Goal: Check status: Check status

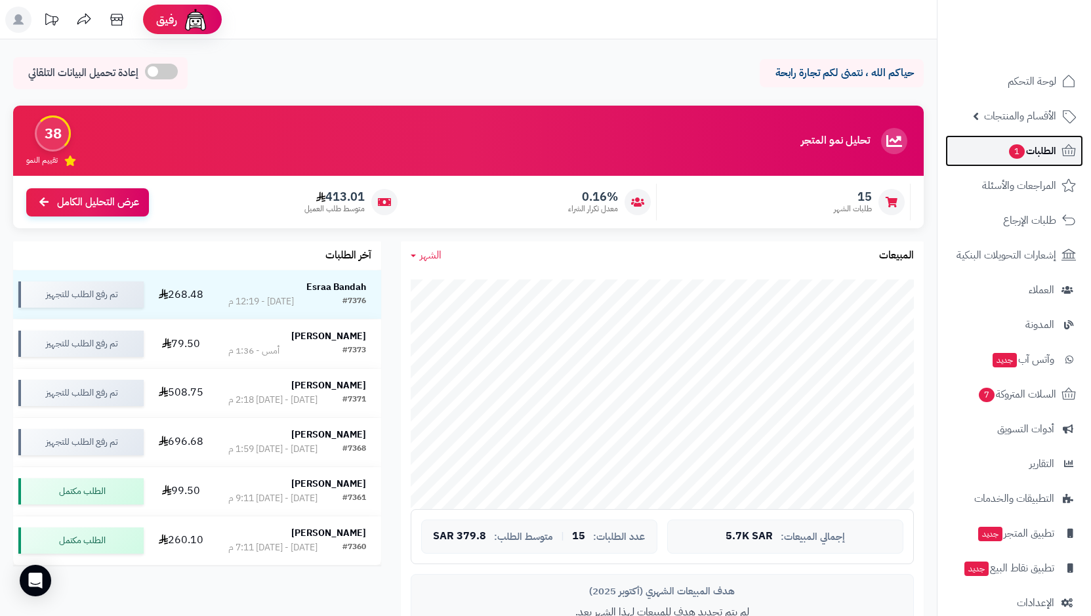
click at [1019, 159] on span "الطلبات 1" at bounding box center [1031, 151] width 49 height 18
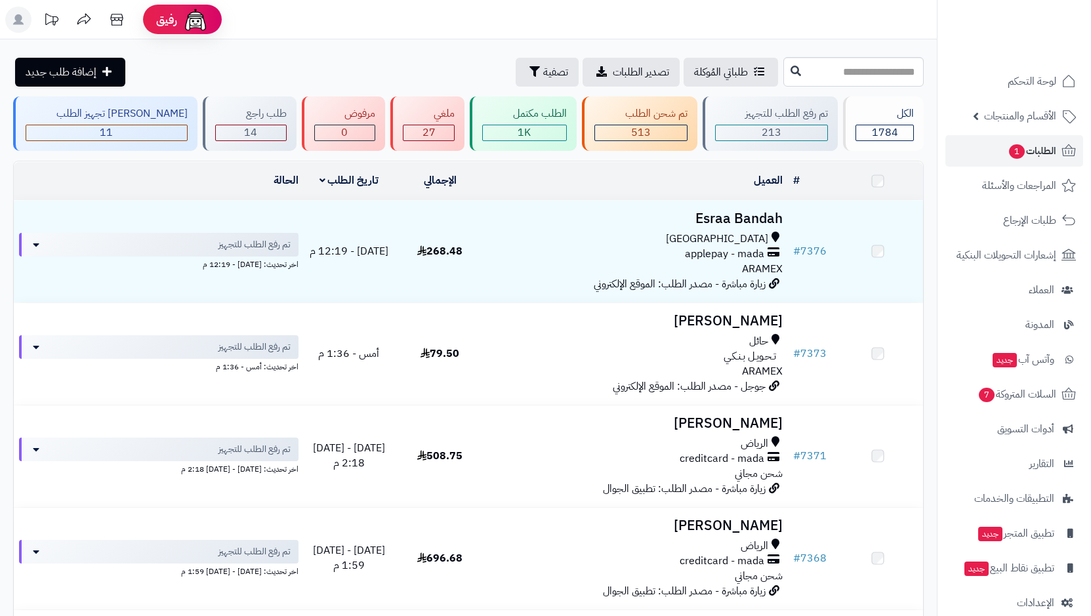
click at [714, 262] on div "مكة المكرمة applepay - mada ARAMEX" at bounding box center [637, 254] width 293 height 45
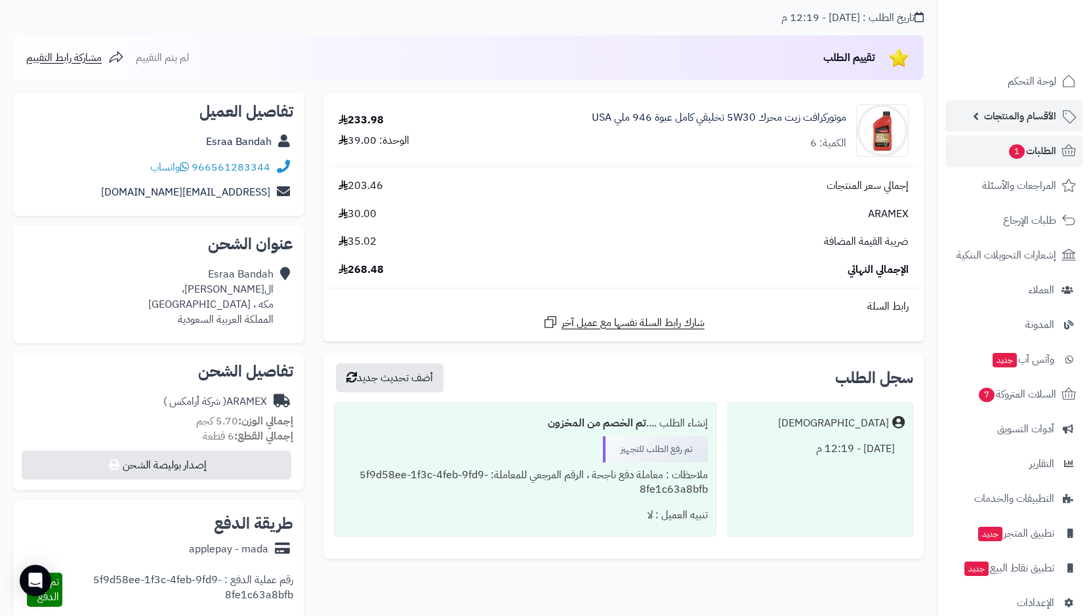
scroll to position [131, 0]
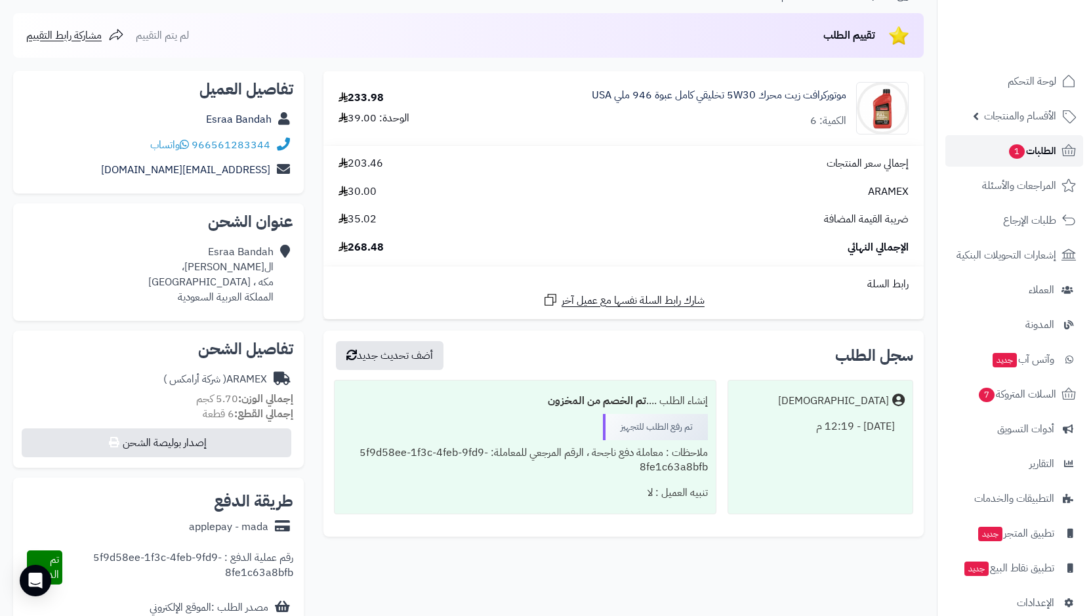
click at [1026, 150] on span "الطلبات 1" at bounding box center [1031, 151] width 49 height 18
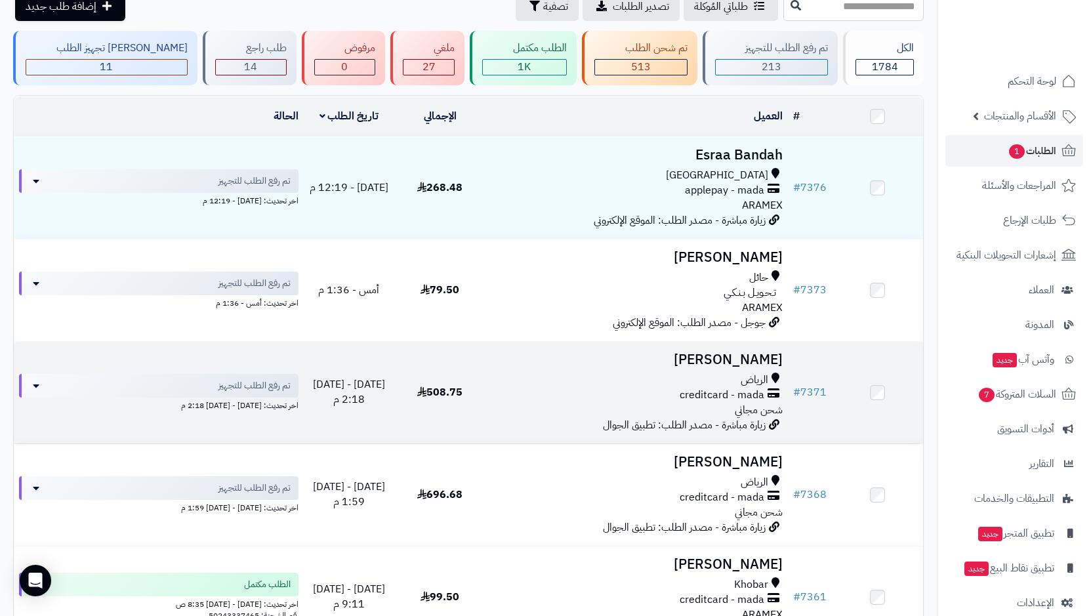
scroll to position [66, 0]
click at [744, 352] on h3 "[PERSON_NAME]" at bounding box center [637, 359] width 293 height 15
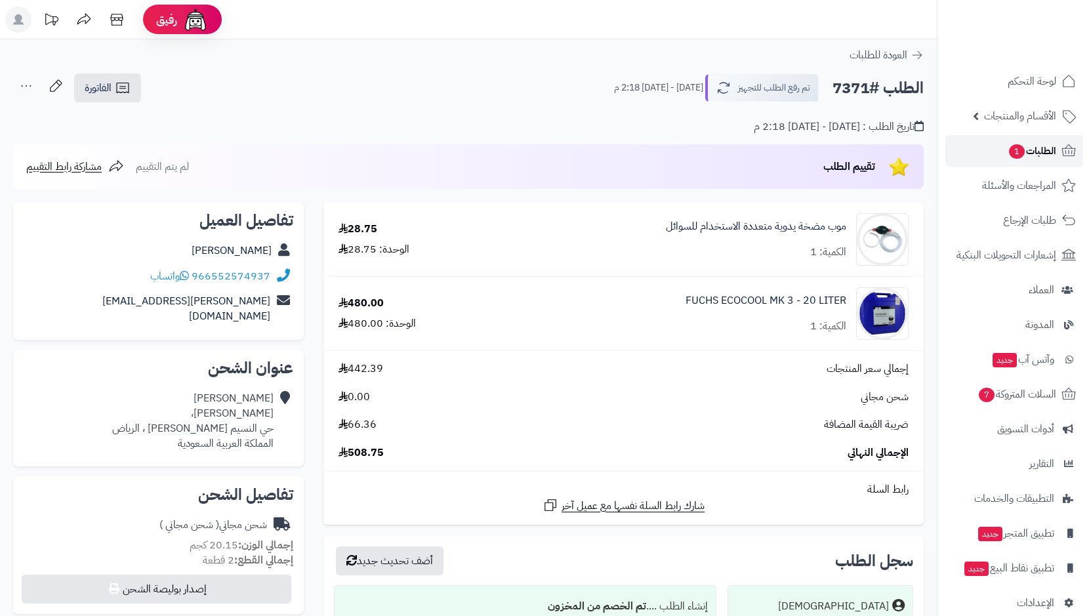
click at [1017, 155] on span "1" at bounding box center [1017, 151] width 16 height 14
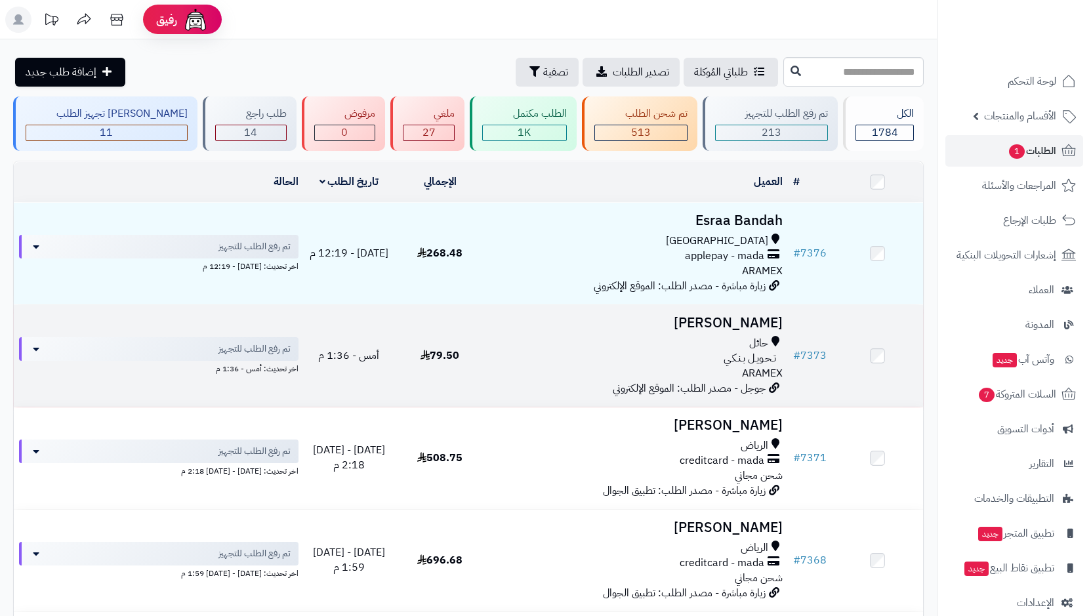
click at [744, 355] on span "تـحـويـل بـنـكـي" at bounding box center [749, 358] width 52 height 15
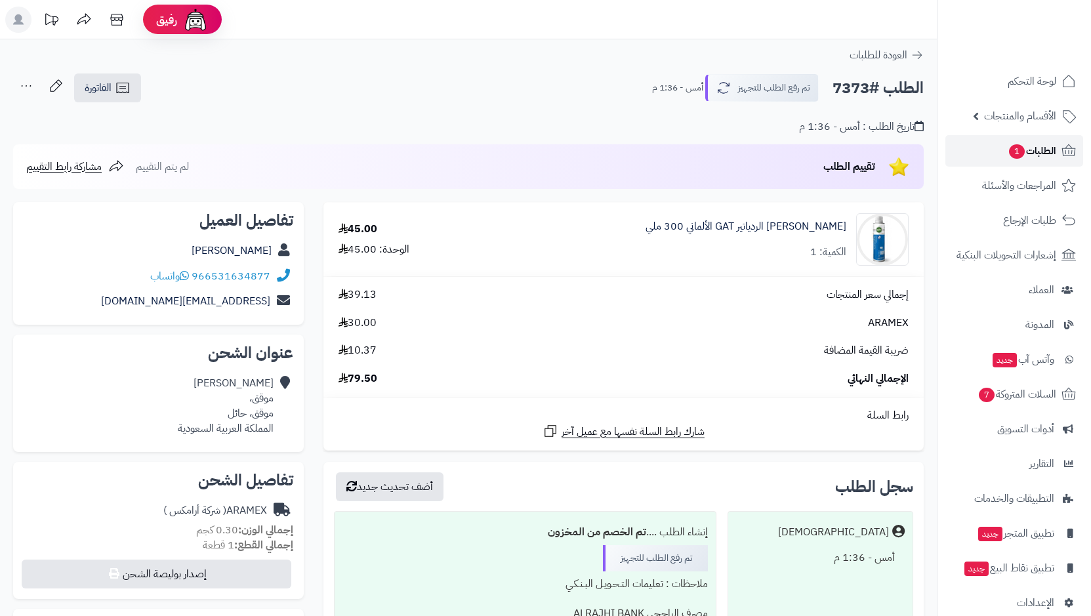
click at [1022, 148] on span "1" at bounding box center [1017, 151] width 16 height 14
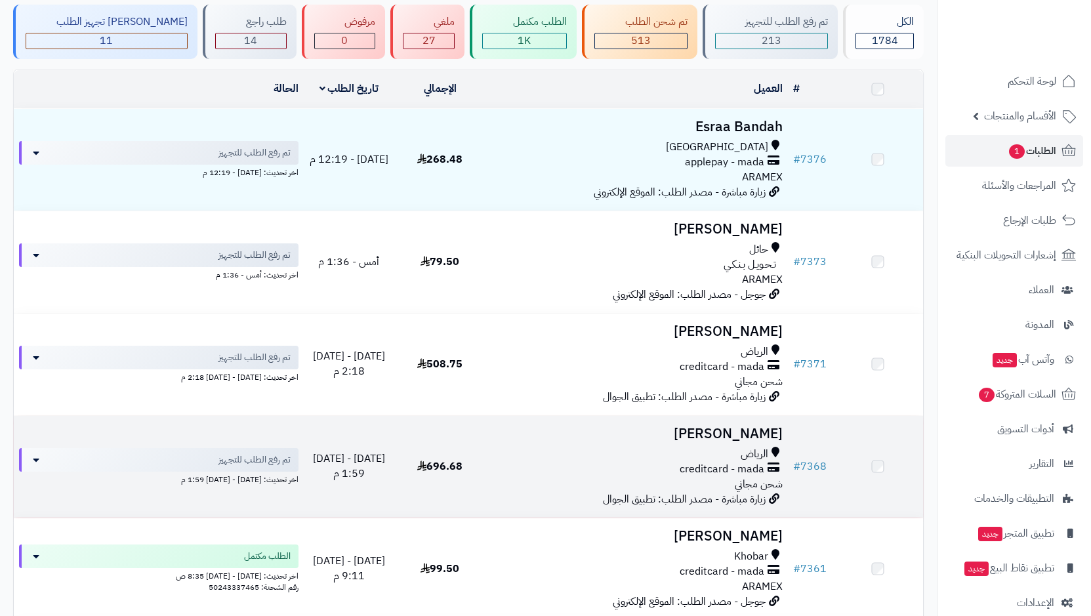
scroll to position [131, 0]
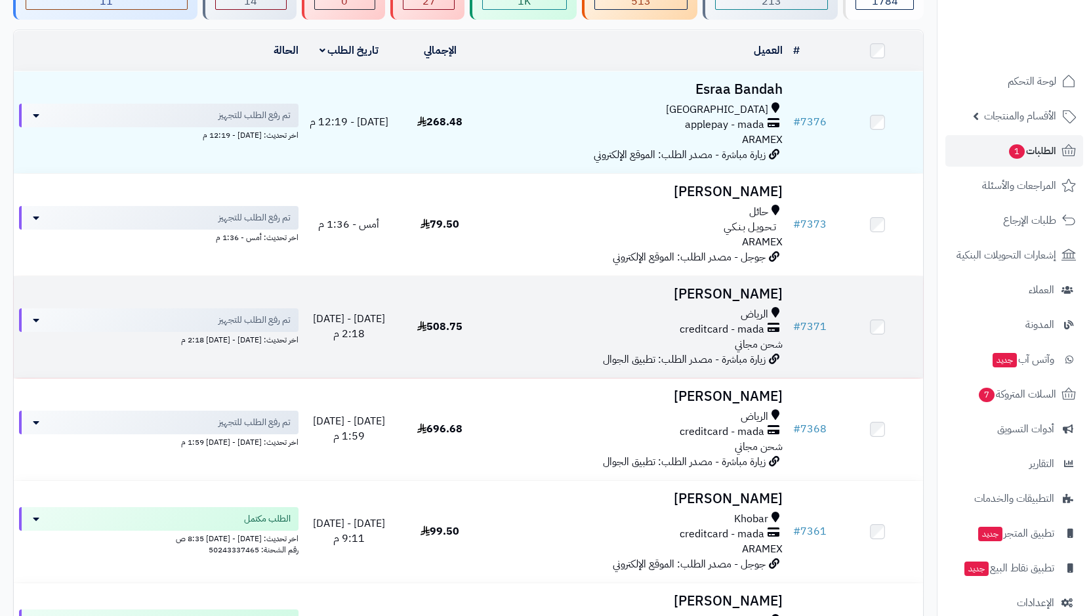
click at [755, 333] on span "creditcard - mada" at bounding box center [721, 329] width 85 height 15
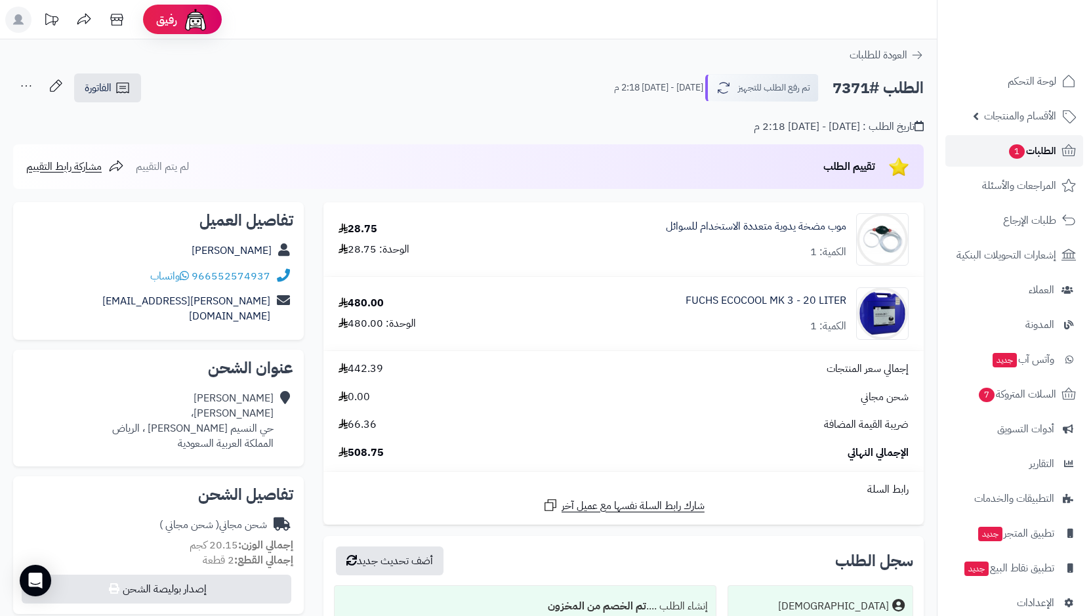
click at [1018, 157] on span "1" at bounding box center [1017, 151] width 16 height 14
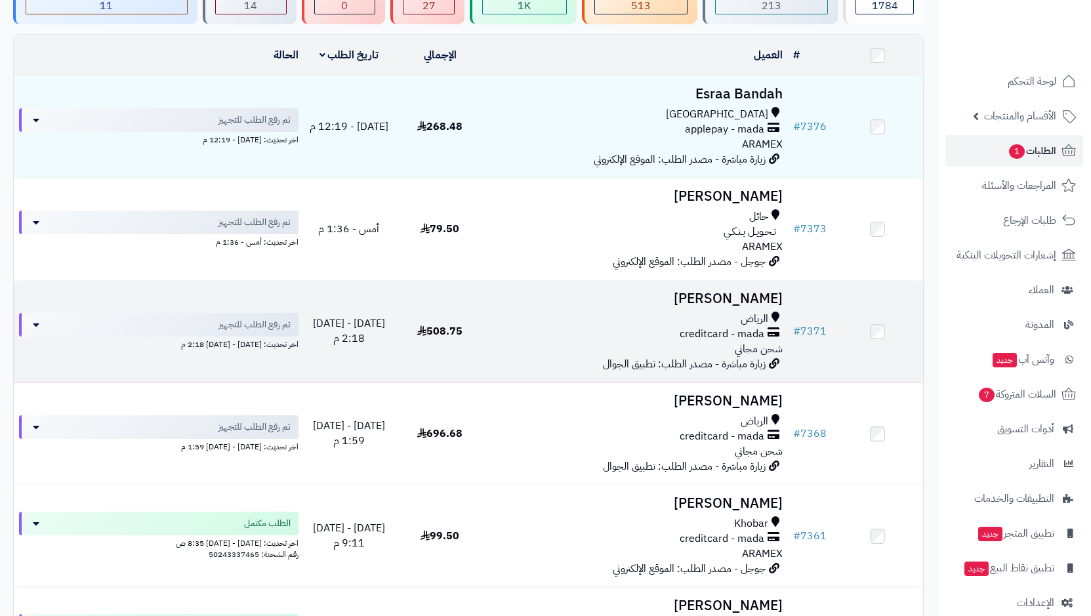
scroll to position [131, 0]
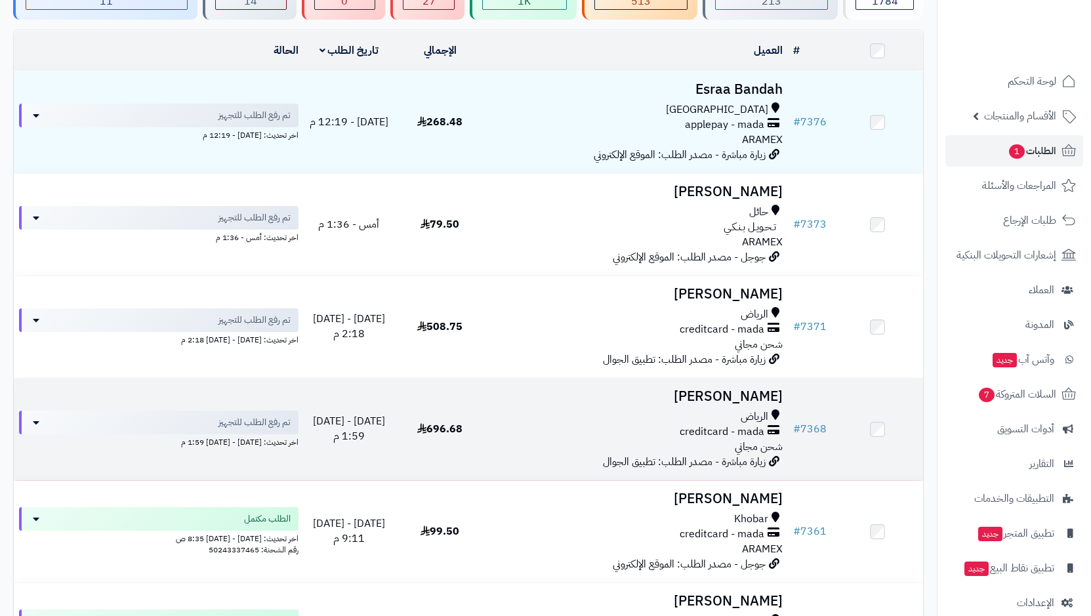
click at [751, 432] on span "creditcard - mada" at bounding box center [721, 431] width 85 height 15
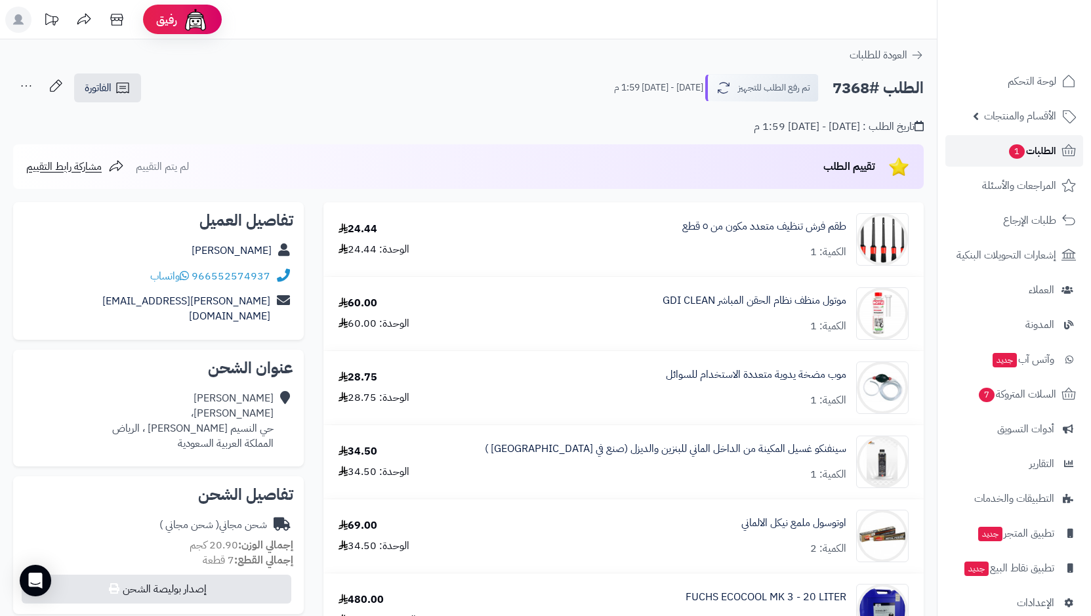
click at [1036, 152] on span "الطلبات 1" at bounding box center [1031, 151] width 49 height 18
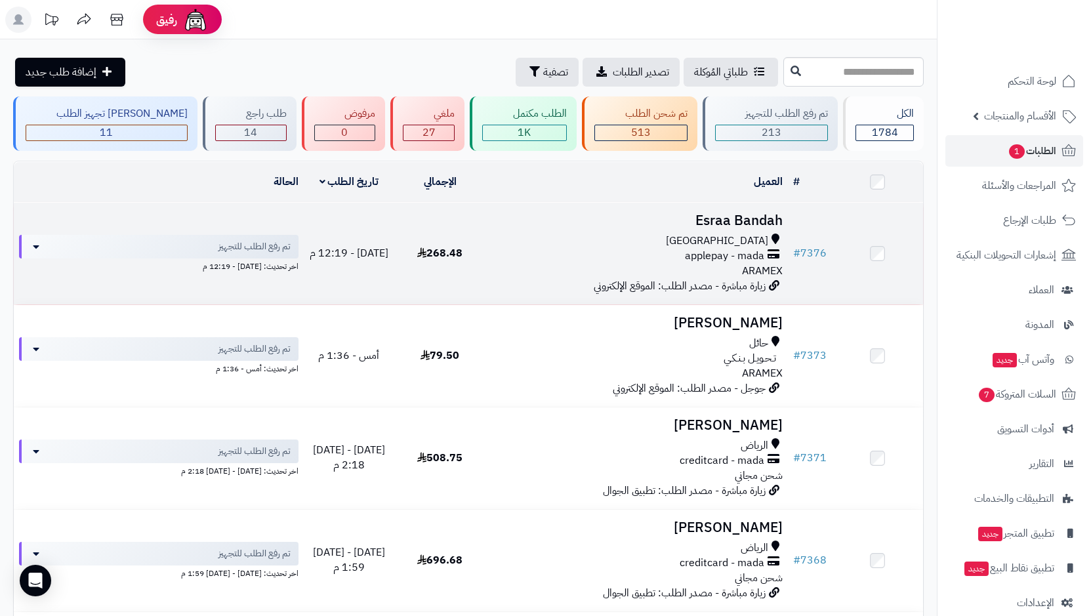
click at [706, 266] on div "مكة المكرمة applepay - mada ARAMEX" at bounding box center [637, 255] width 293 height 45
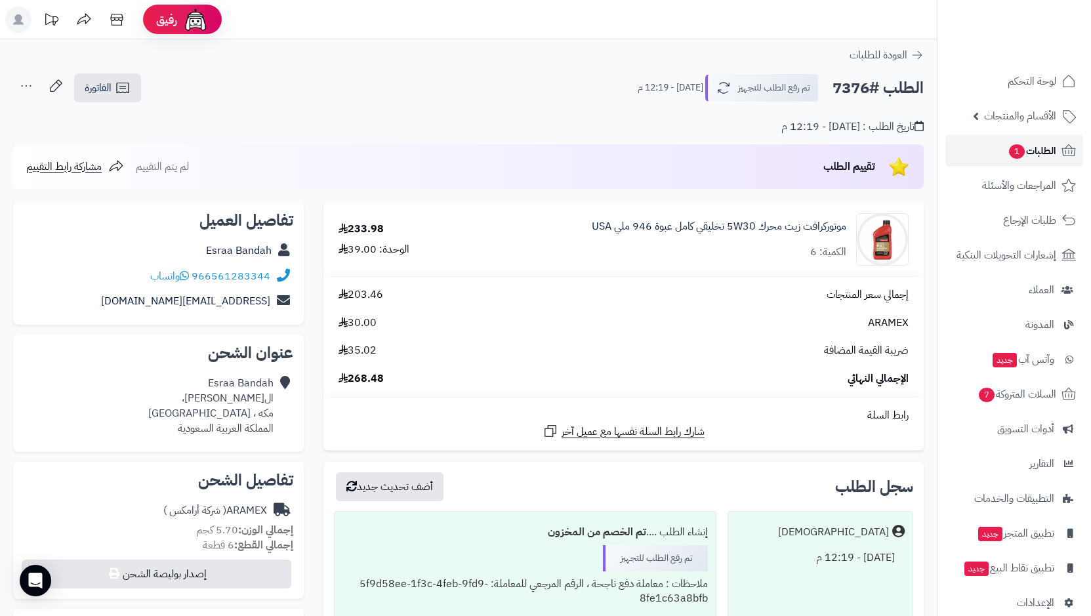
click at [1036, 156] on span "الطلبات 1" at bounding box center [1031, 151] width 49 height 18
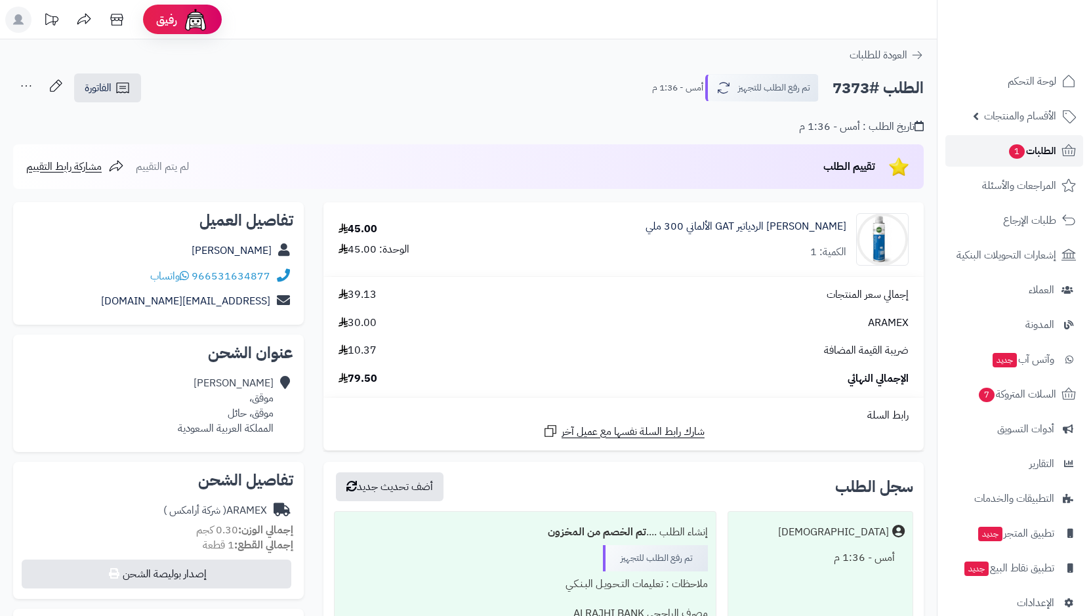
click at [1024, 149] on span "الطلبات 1" at bounding box center [1031, 151] width 49 height 18
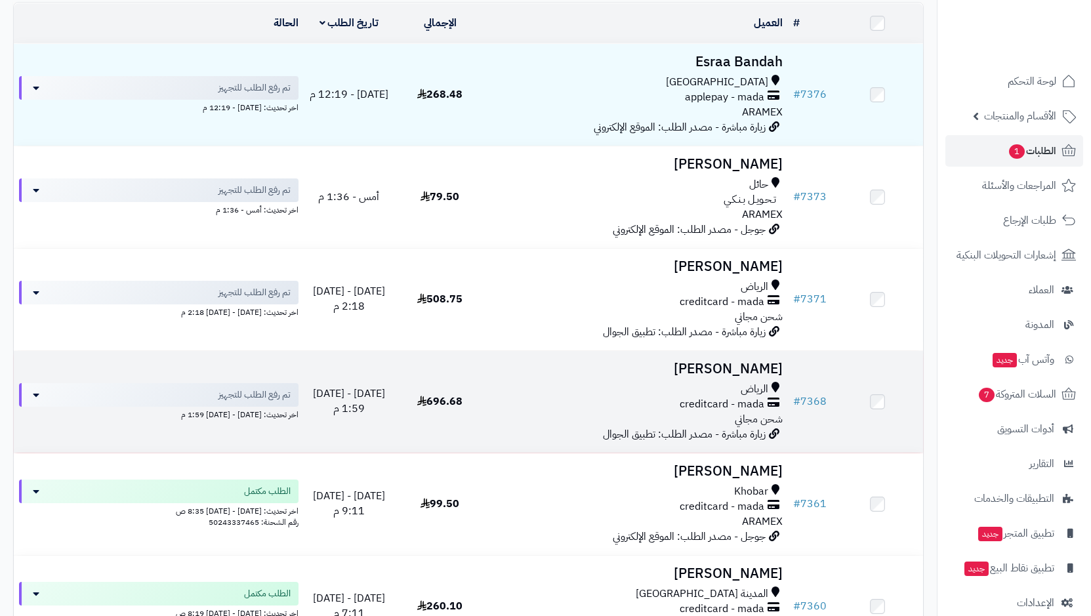
scroll to position [197, 0]
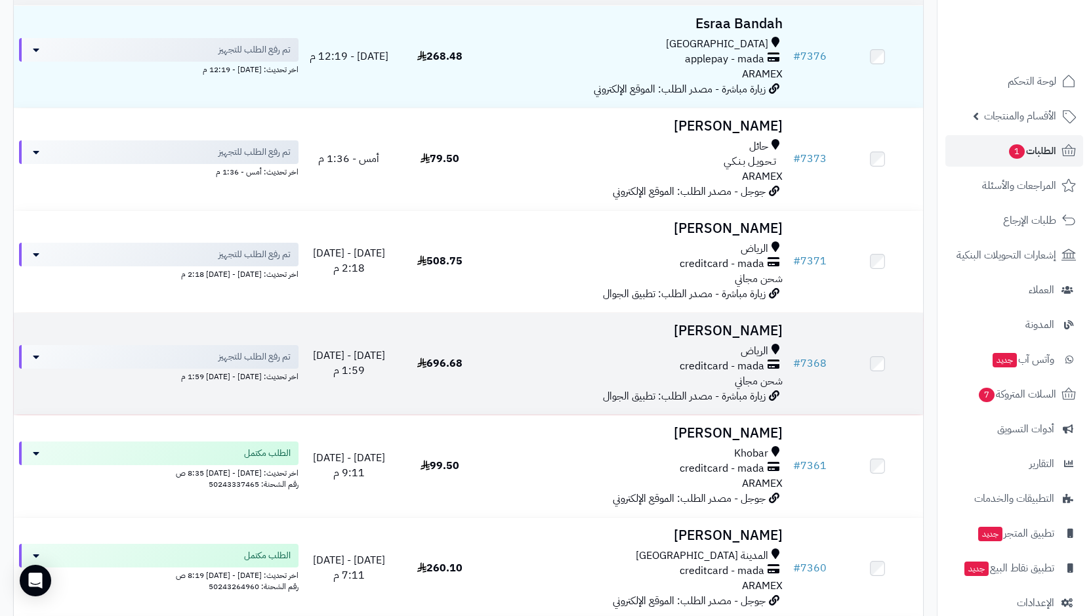
click at [741, 361] on span "creditcard - mada" at bounding box center [721, 366] width 85 height 15
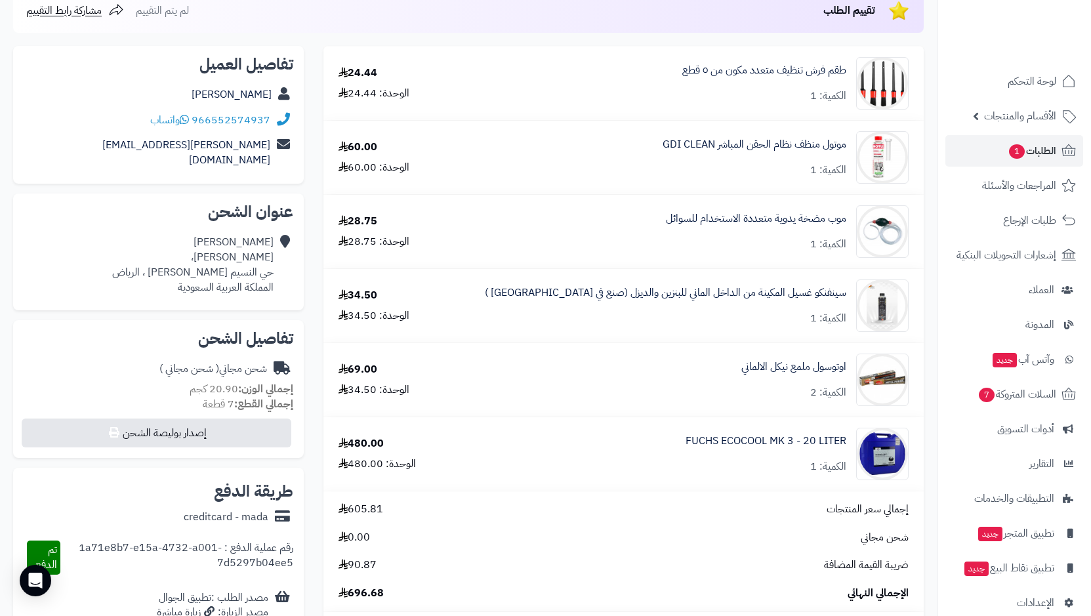
scroll to position [131, 0]
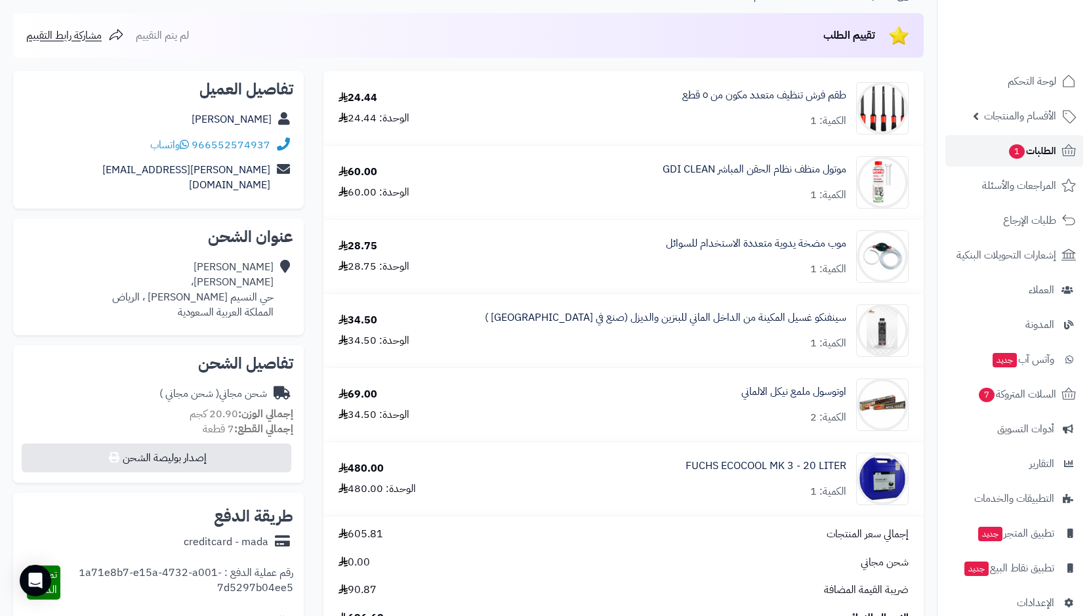
click at [984, 152] on link "الطلبات 1" at bounding box center [1014, 150] width 138 height 31
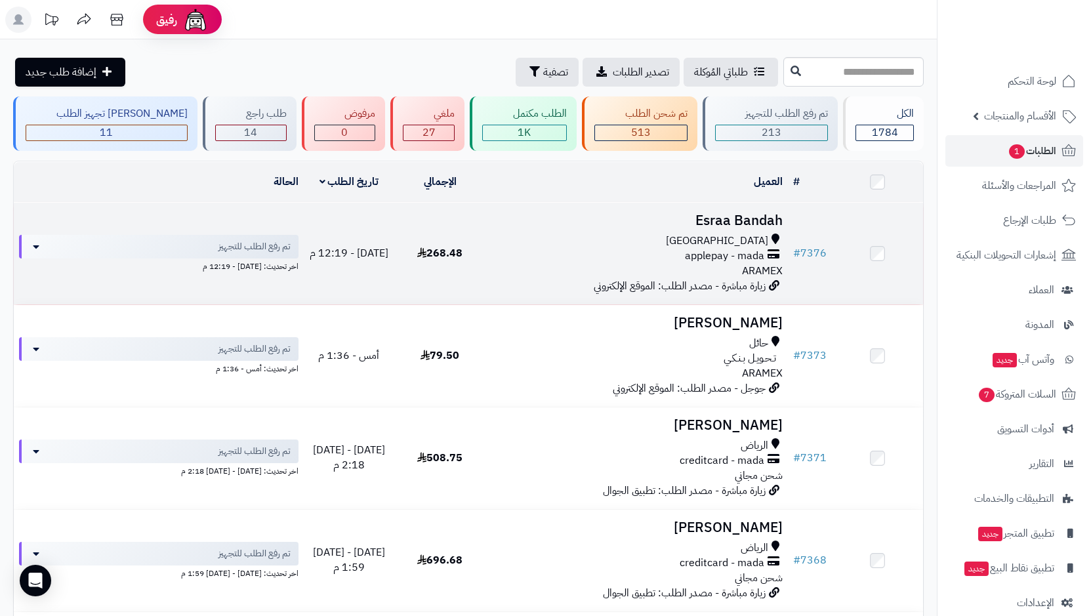
click at [721, 257] on span "applepay - mada" at bounding box center [724, 256] width 79 height 15
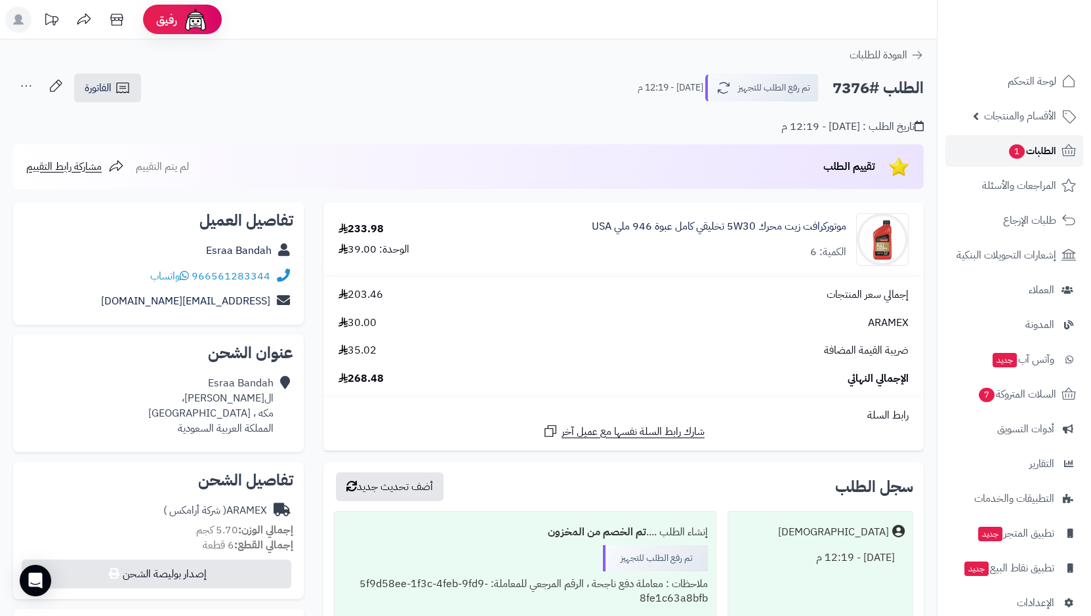
click at [1008, 151] on span "1" at bounding box center [1016, 151] width 16 height 15
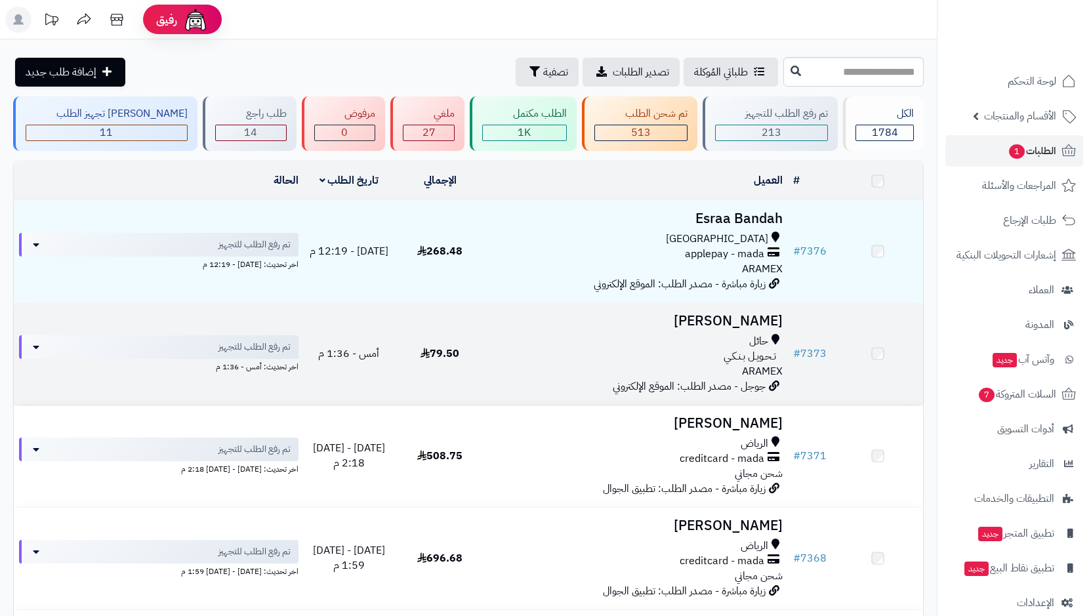
click at [723, 352] on div "تـحـويـل بـنـكـي" at bounding box center [637, 356] width 293 height 15
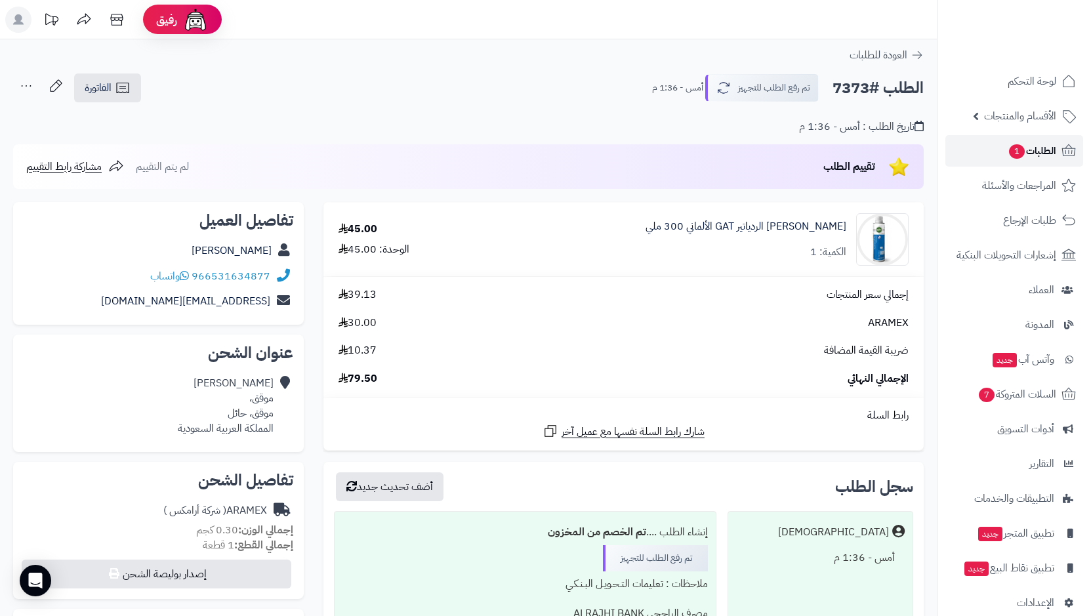
click at [1016, 154] on span "1" at bounding box center [1017, 151] width 16 height 14
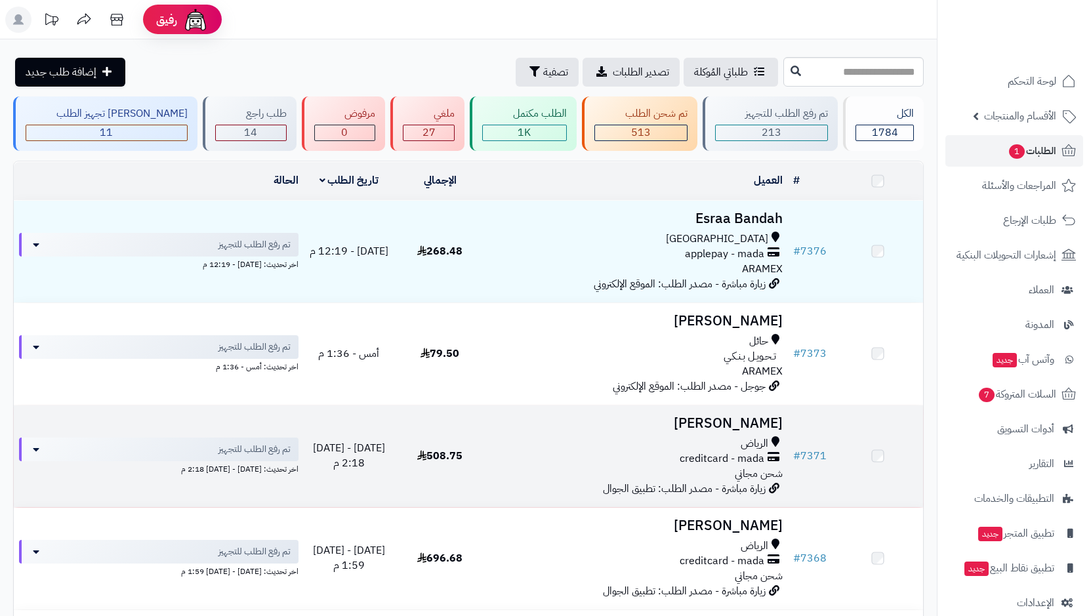
click at [710, 481] on span "زيارة مباشرة - مصدر الطلب: تطبيق الجوال" at bounding box center [684, 489] width 163 height 16
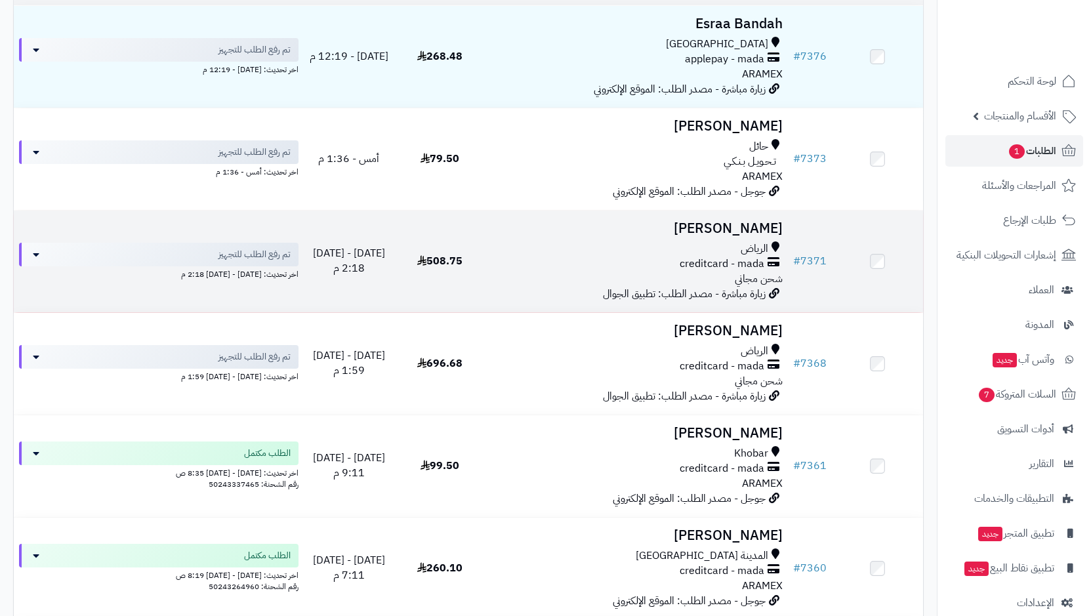
scroll to position [197, 0]
click at [758, 252] on span "الرياض" at bounding box center [754, 248] width 28 height 15
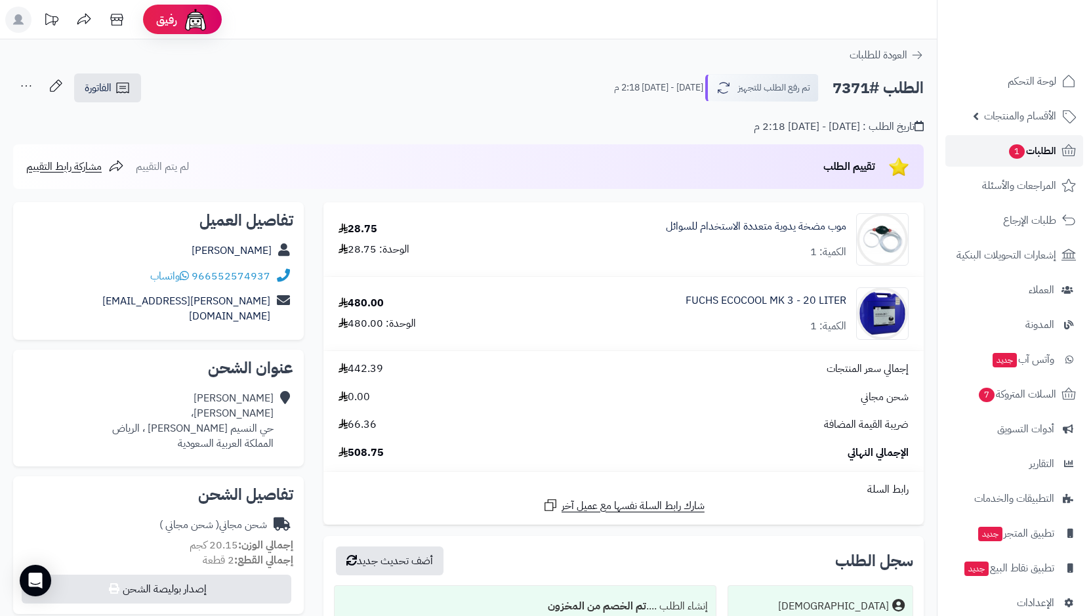
click at [1042, 144] on span "الطلبات 1" at bounding box center [1031, 151] width 49 height 18
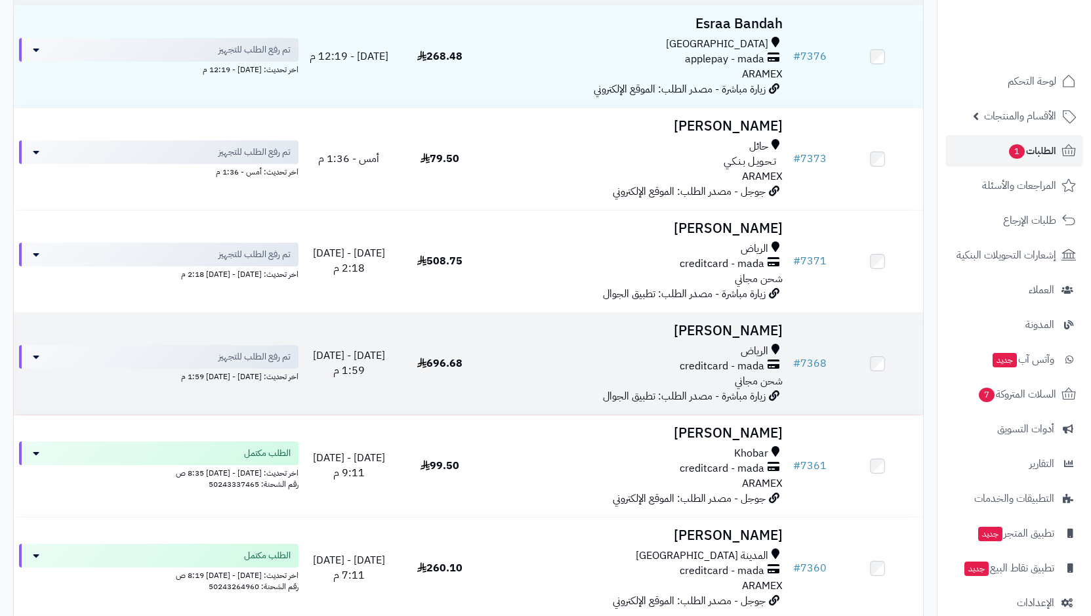
scroll to position [197, 0]
click at [756, 351] on span "الرياض" at bounding box center [754, 351] width 28 height 15
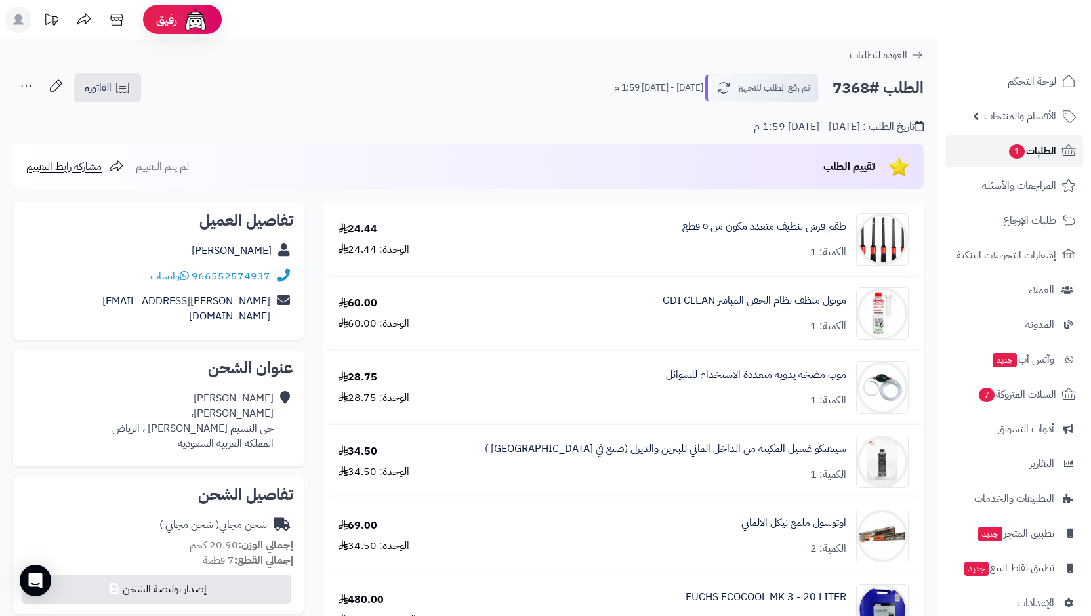
click at [1023, 157] on span "الطلبات 1" at bounding box center [1031, 151] width 49 height 18
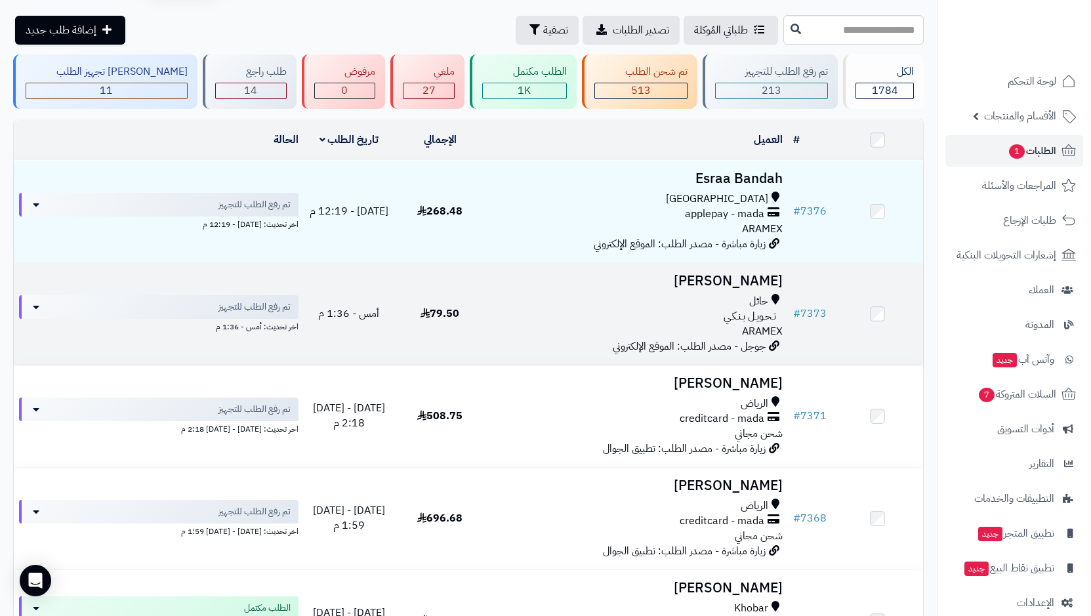
scroll to position [66, 0]
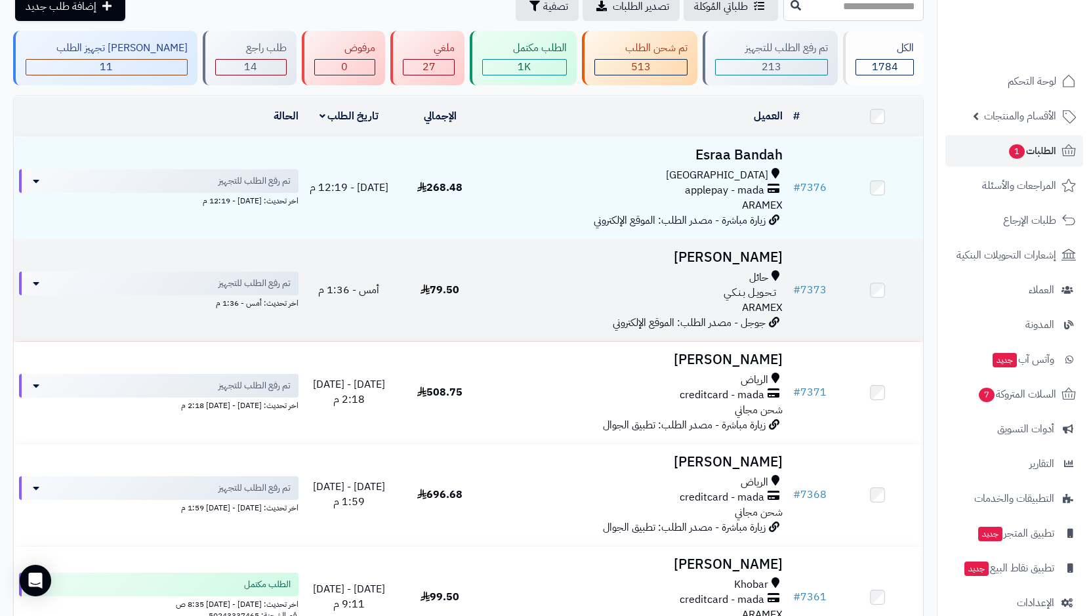
click at [744, 296] on span "تـحـويـل بـنـكـي" at bounding box center [749, 292] width 52 height 15
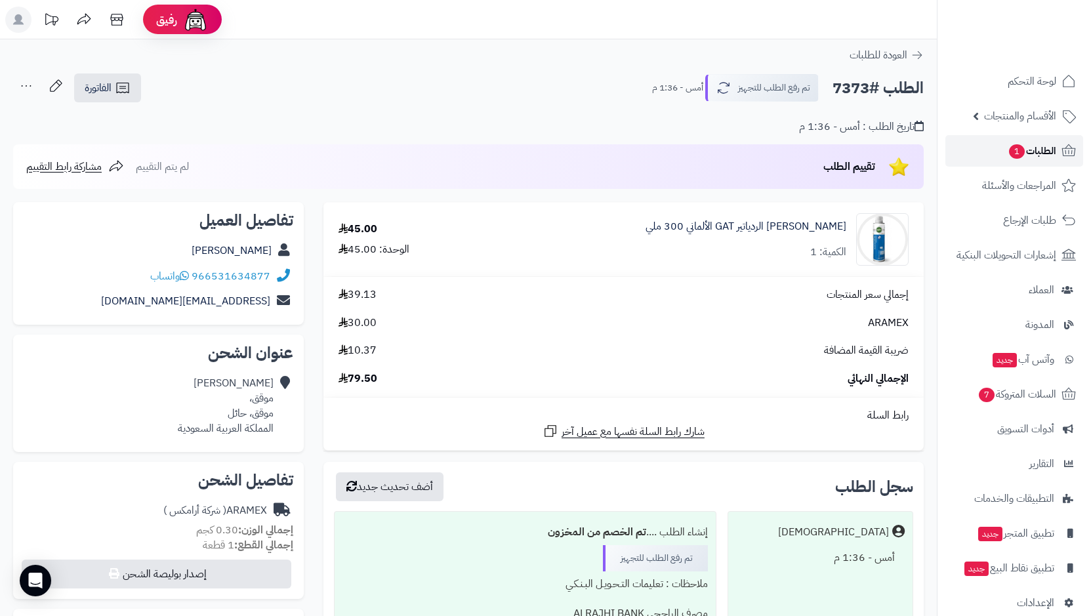
click at [1030, 156] on span "الطلبات 1" at bounding box center [1031, 151] width 49 height 18
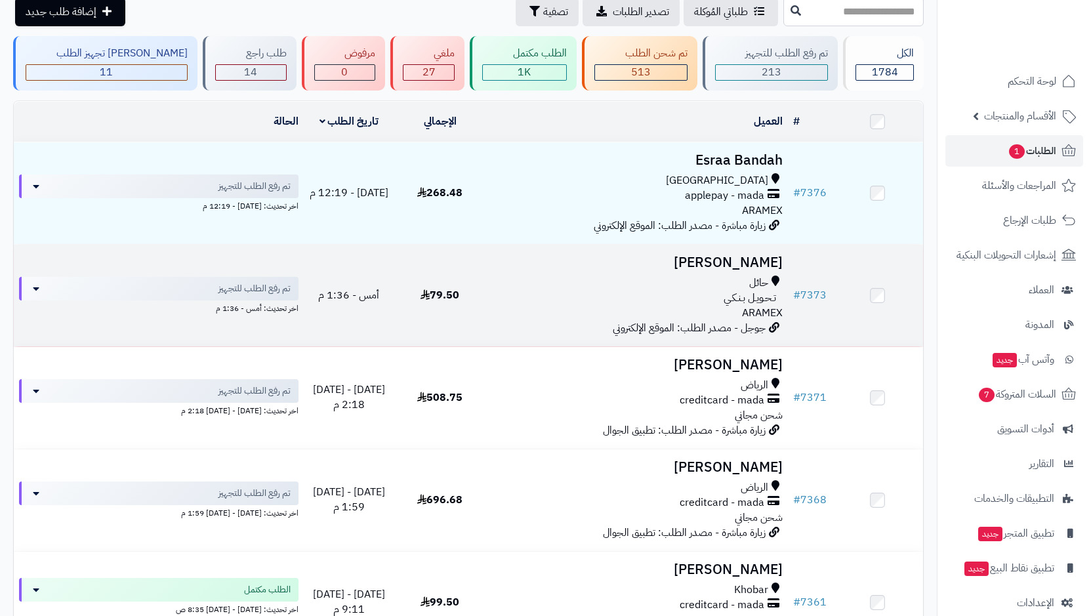
scroll to position [131, 0]
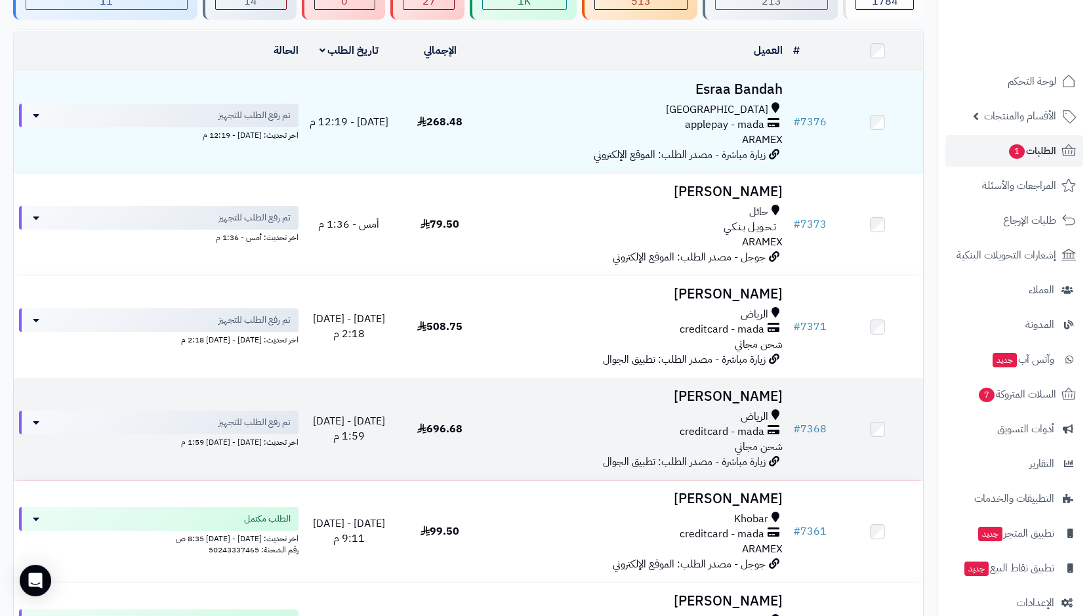
click at [756, 409] on span "الرياض" at bounding box center [754, 416] width 28 height 15
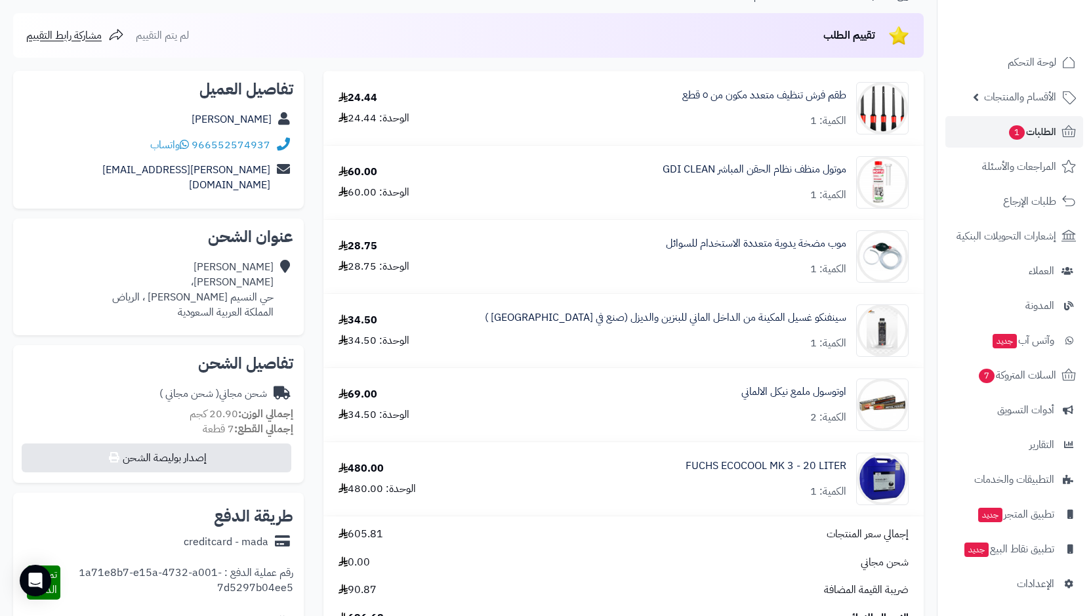
scroll to position [66, 0]
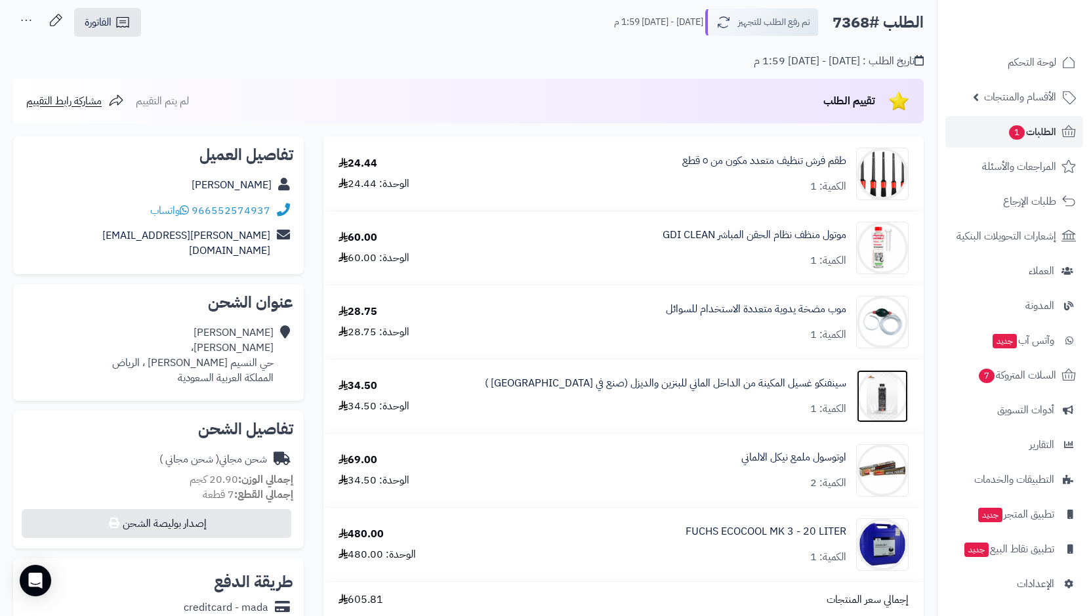
click at [882, 395] on img at bounding box center [882, 396] width 51 height 52
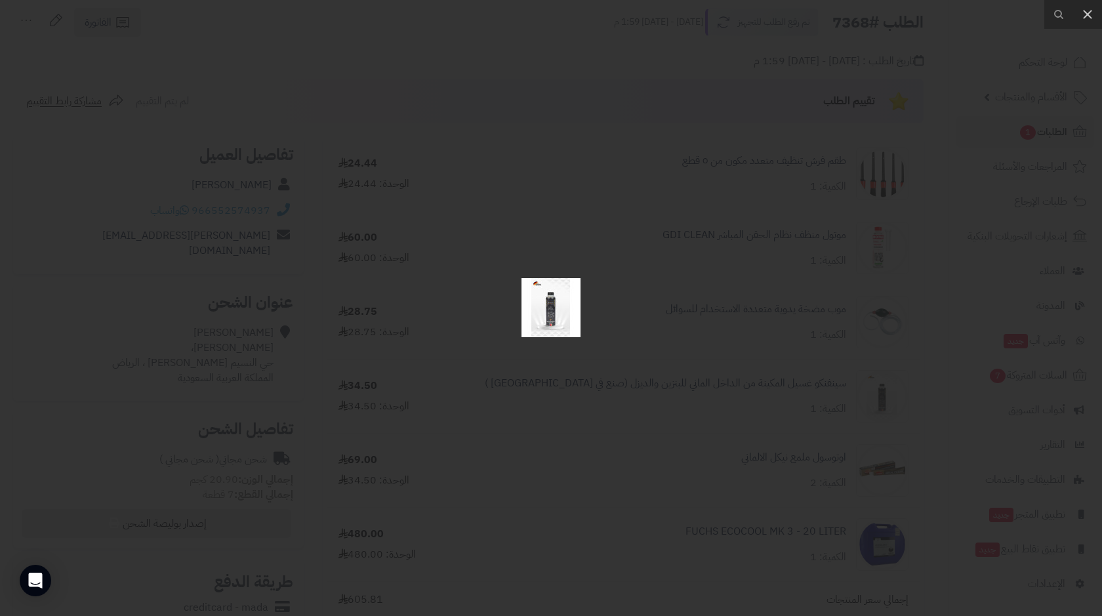
click at [882, 395] on div at bounding box center [551, 308] width 1102 height 616
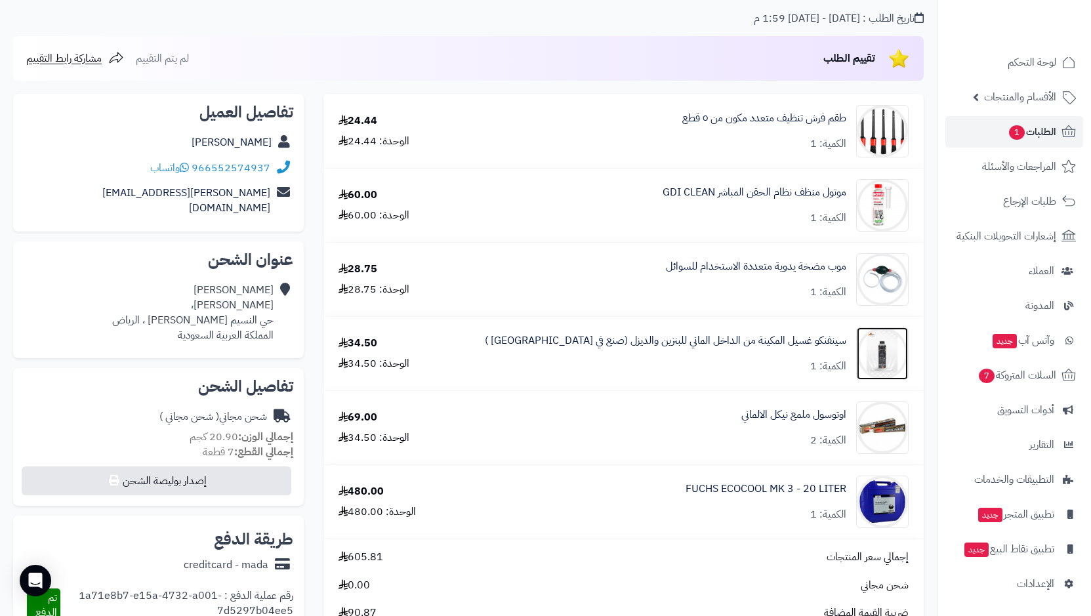
scroll to position [131, 0]
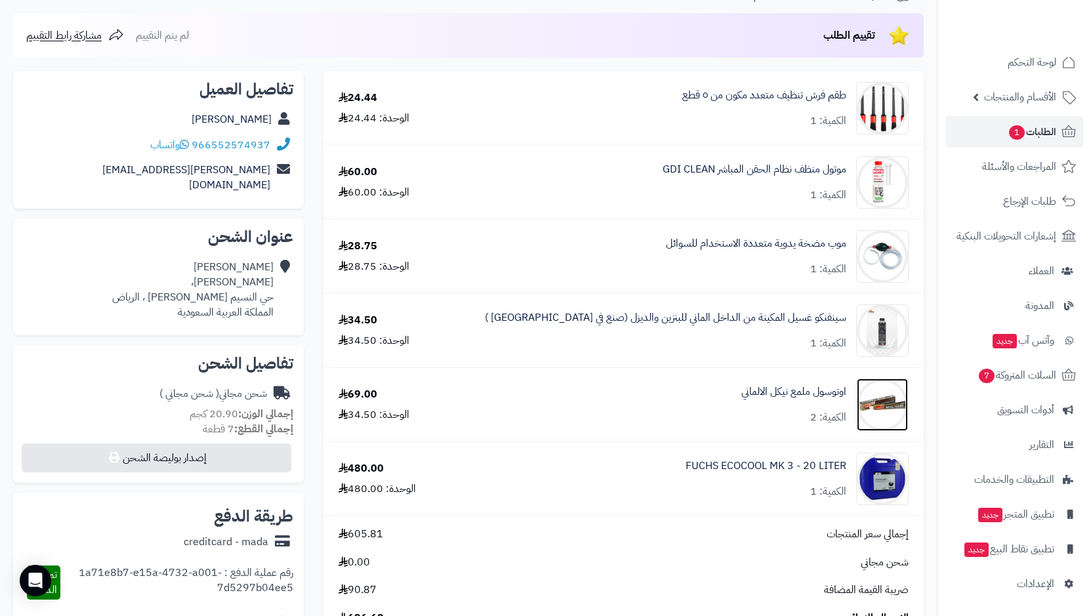
click at [872, 409] on img at bounding box center [882, 404] width 51 height 52
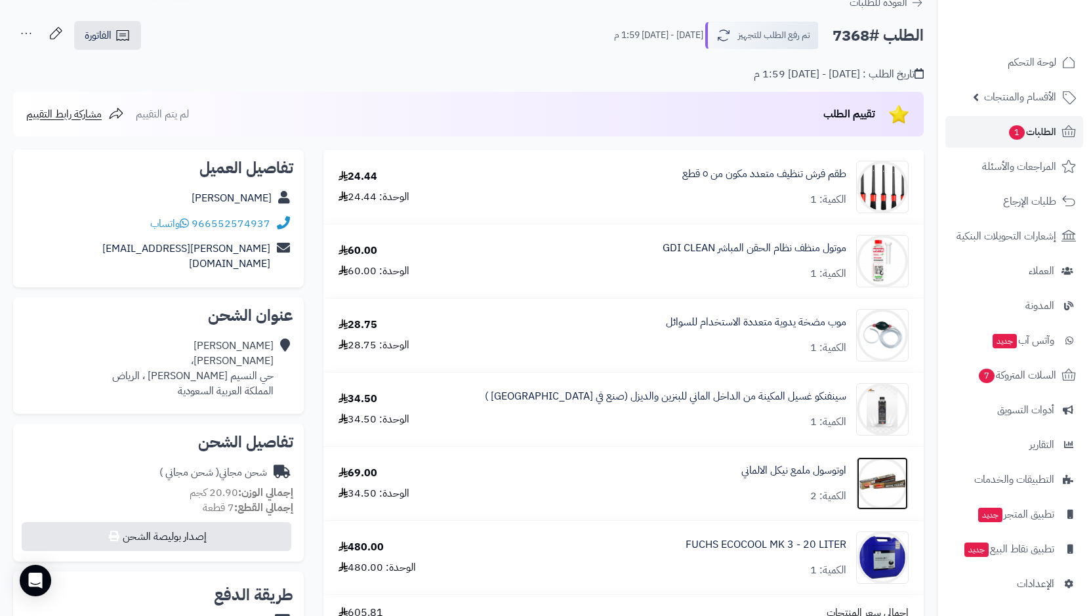
scroll to position [0, 0]
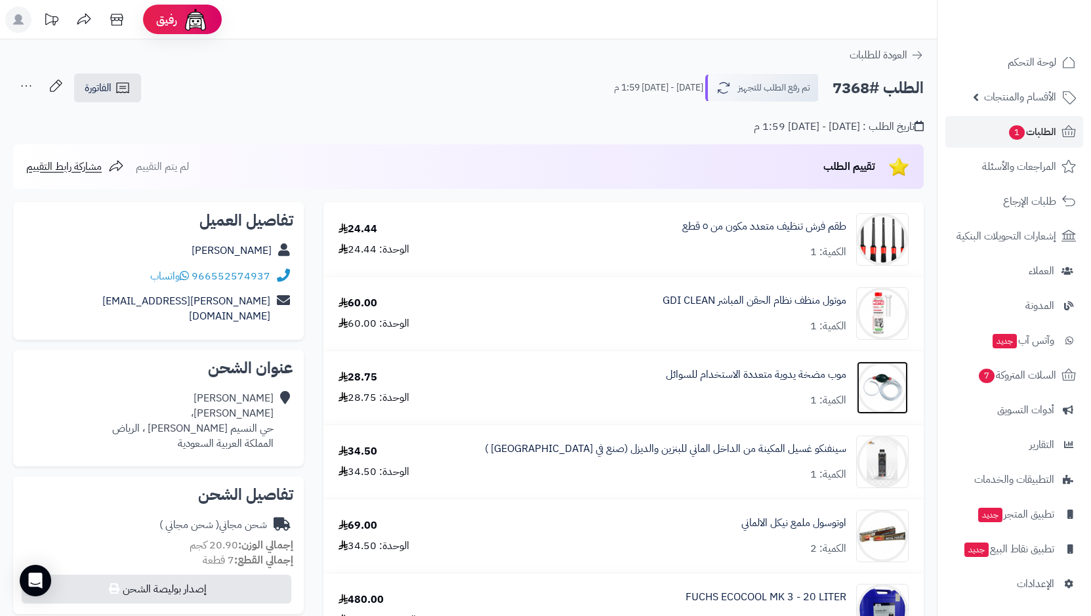
click at [872, 395] on img at bounding box center [882, 387] width 51 height 52
click at [882, 313] on img at bounding box center [882, 313] width 51 height 52
click at [879, 382] on img at bounding box center [882, 387] width 51 height 52
